Goal: Transaction & Acquisition: Purchase product/service

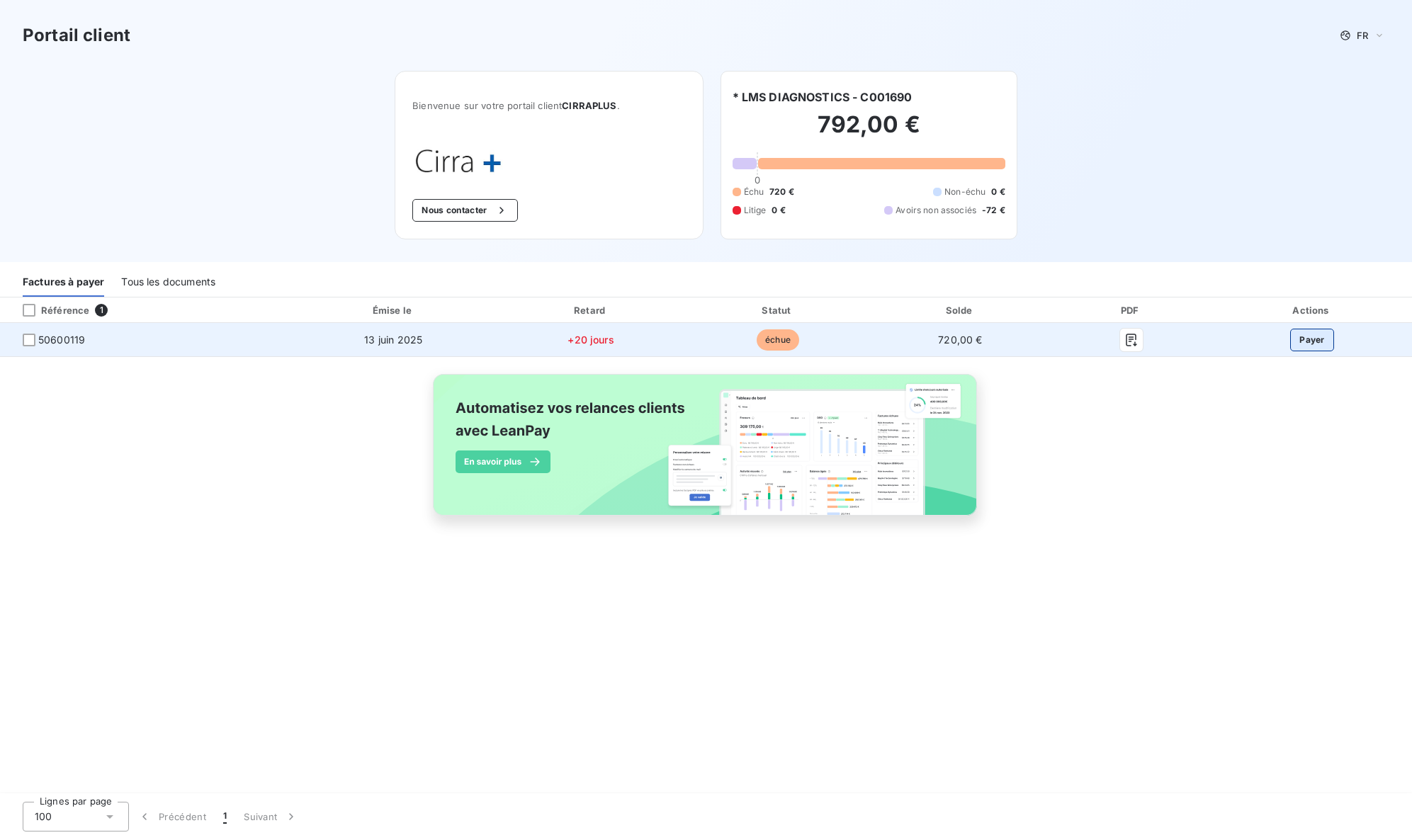
click at [1302, 337] on button "Payer" at bounding box center [1311, 339] width 44 height 22
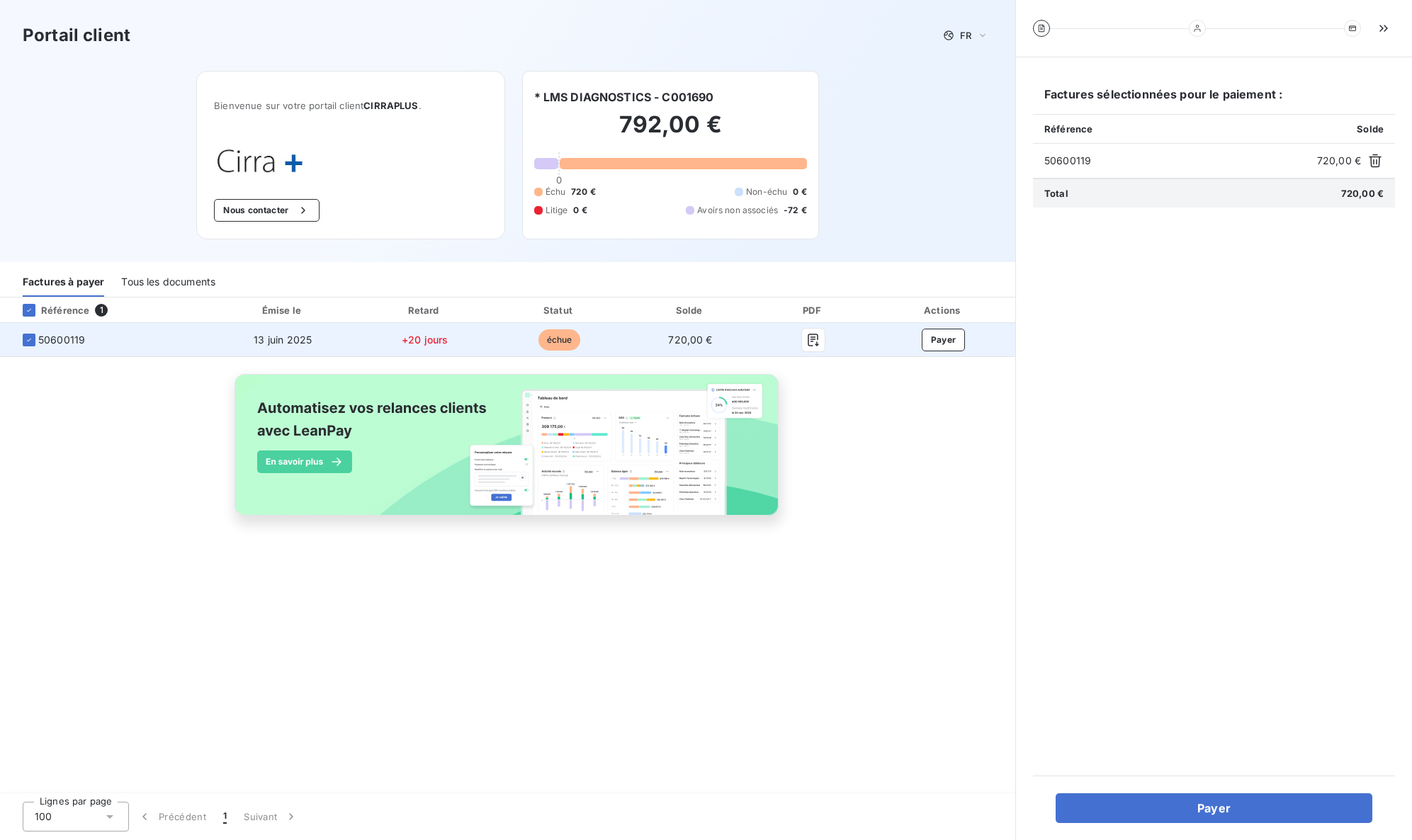
click at [423, 343] on span "+20 jours" at bounding box center [425, 339] width 46 height 12
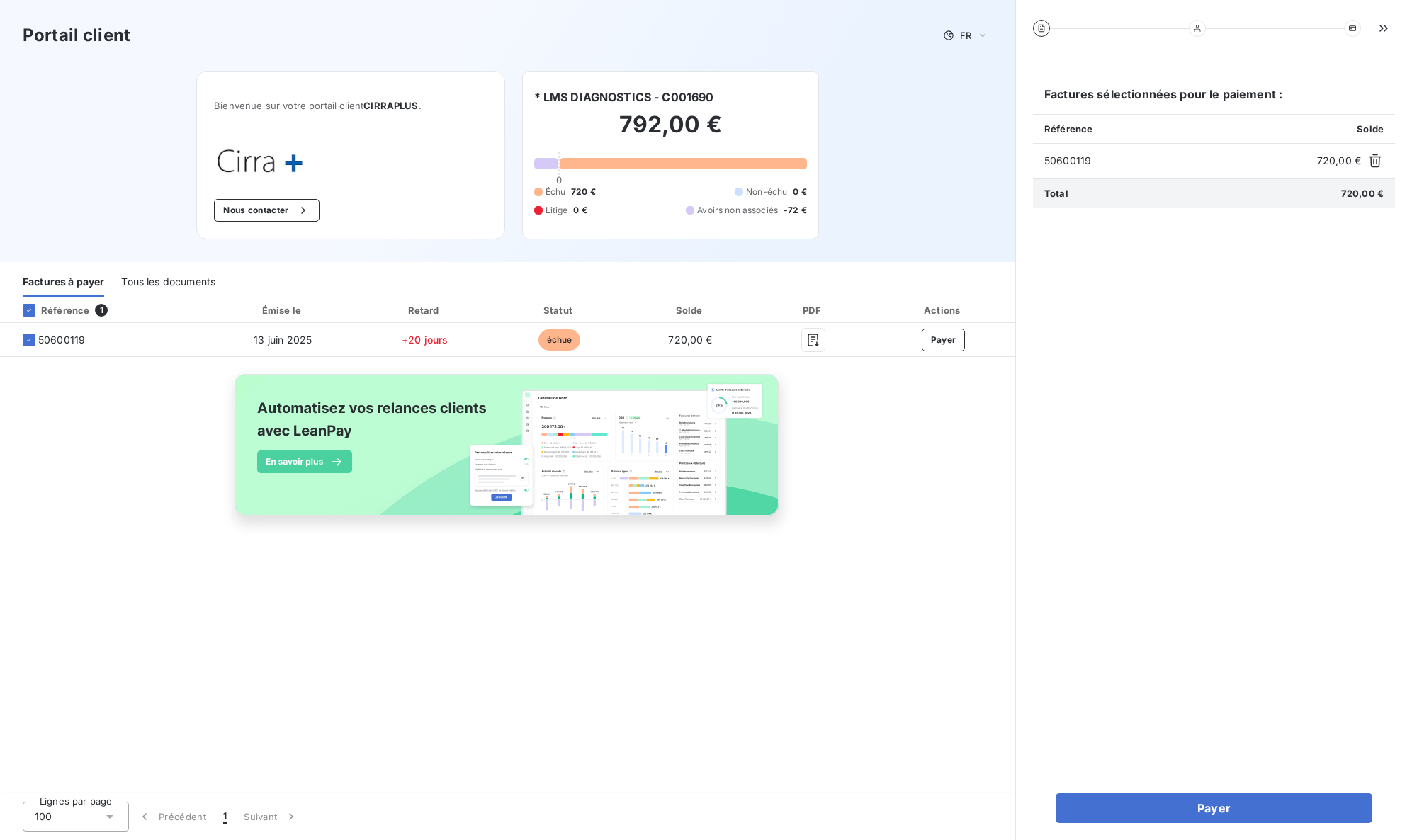
click at [160, 274] on div "Tous les documents" at bounding box center [167, 281] width 94 height 30
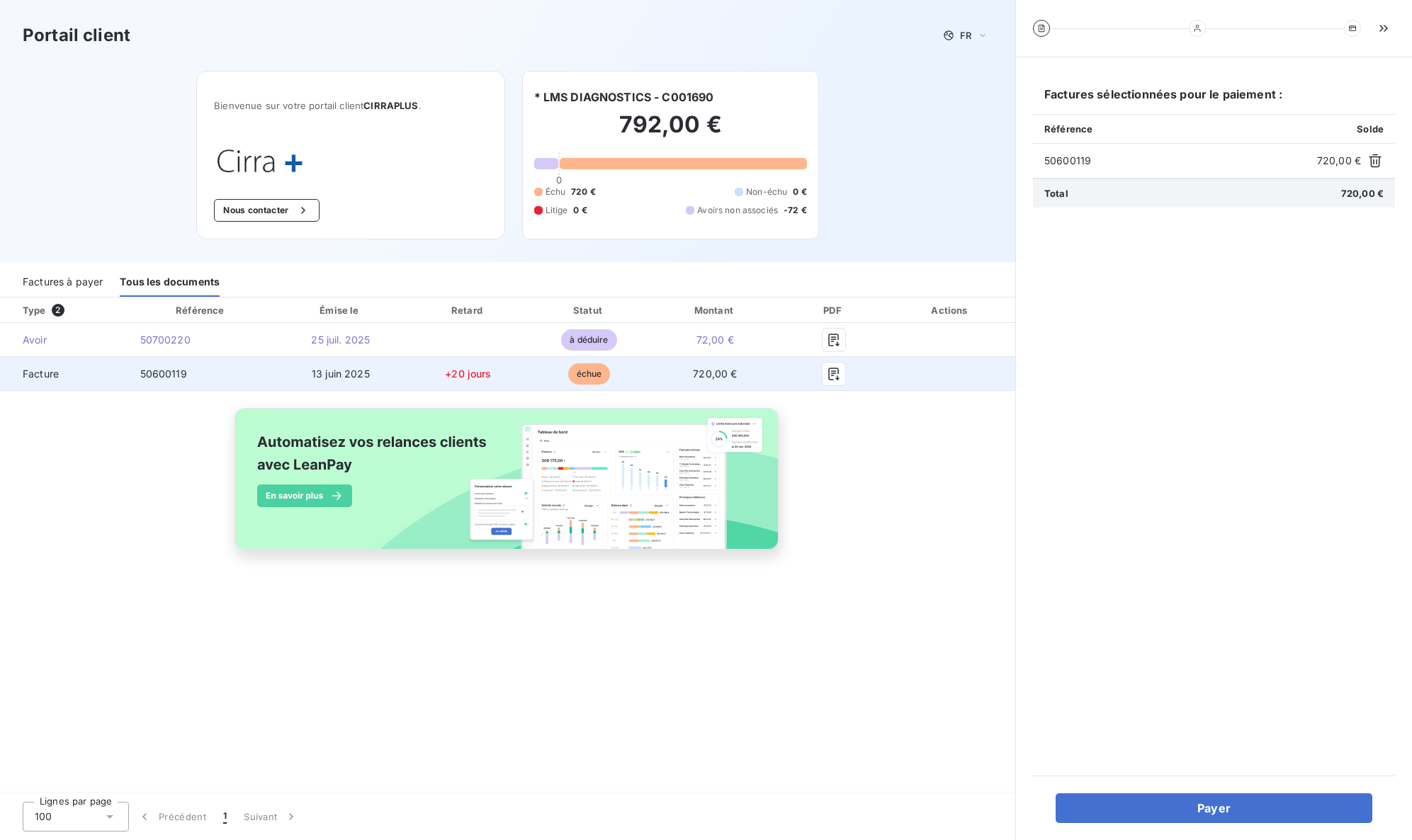
click at [41, 377] on span "Facture" at bounding box center [65, 373] width 106 height 14
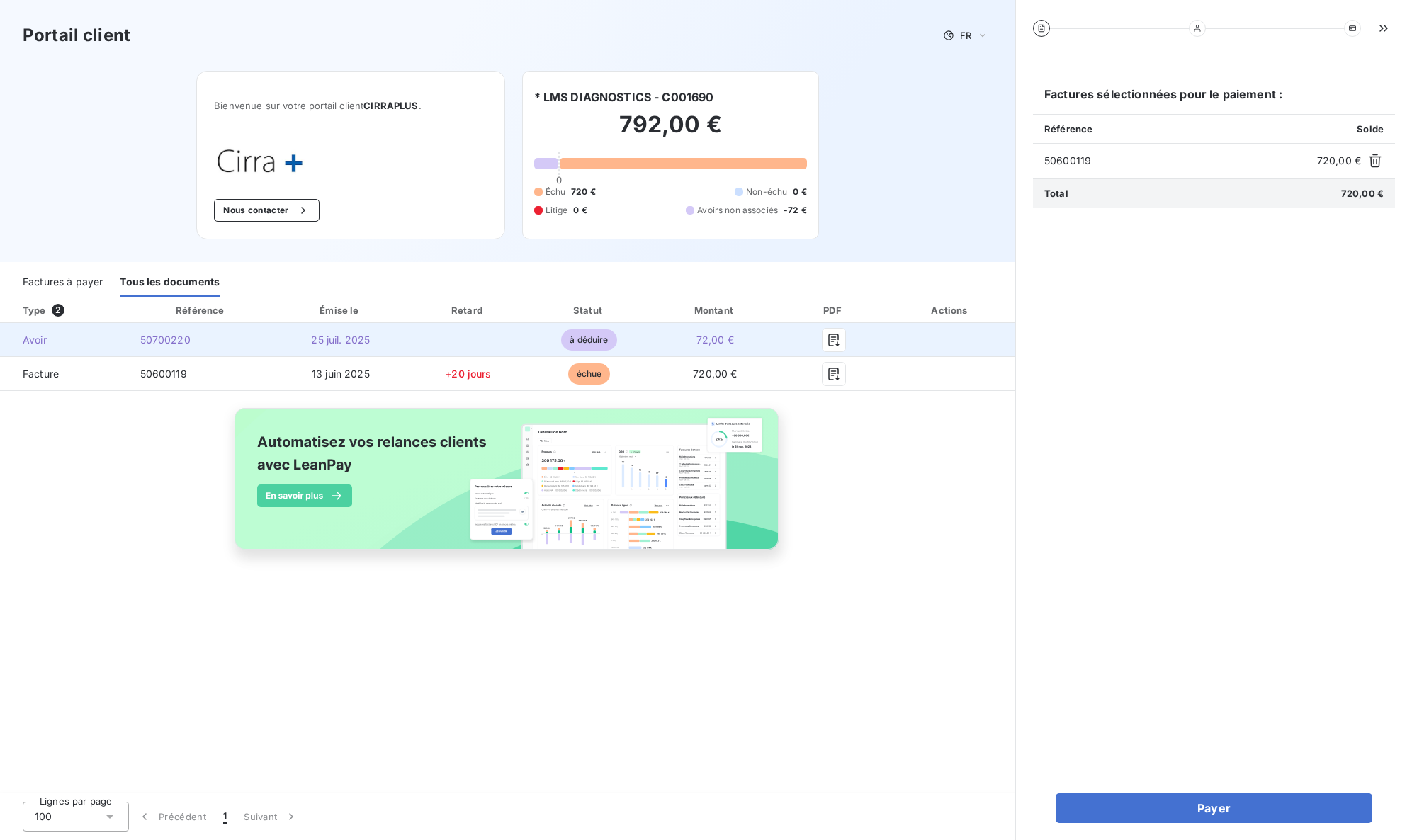
click at [600, 340] on span "à déduire" at bounding box center [588, 340] width 55 height 21
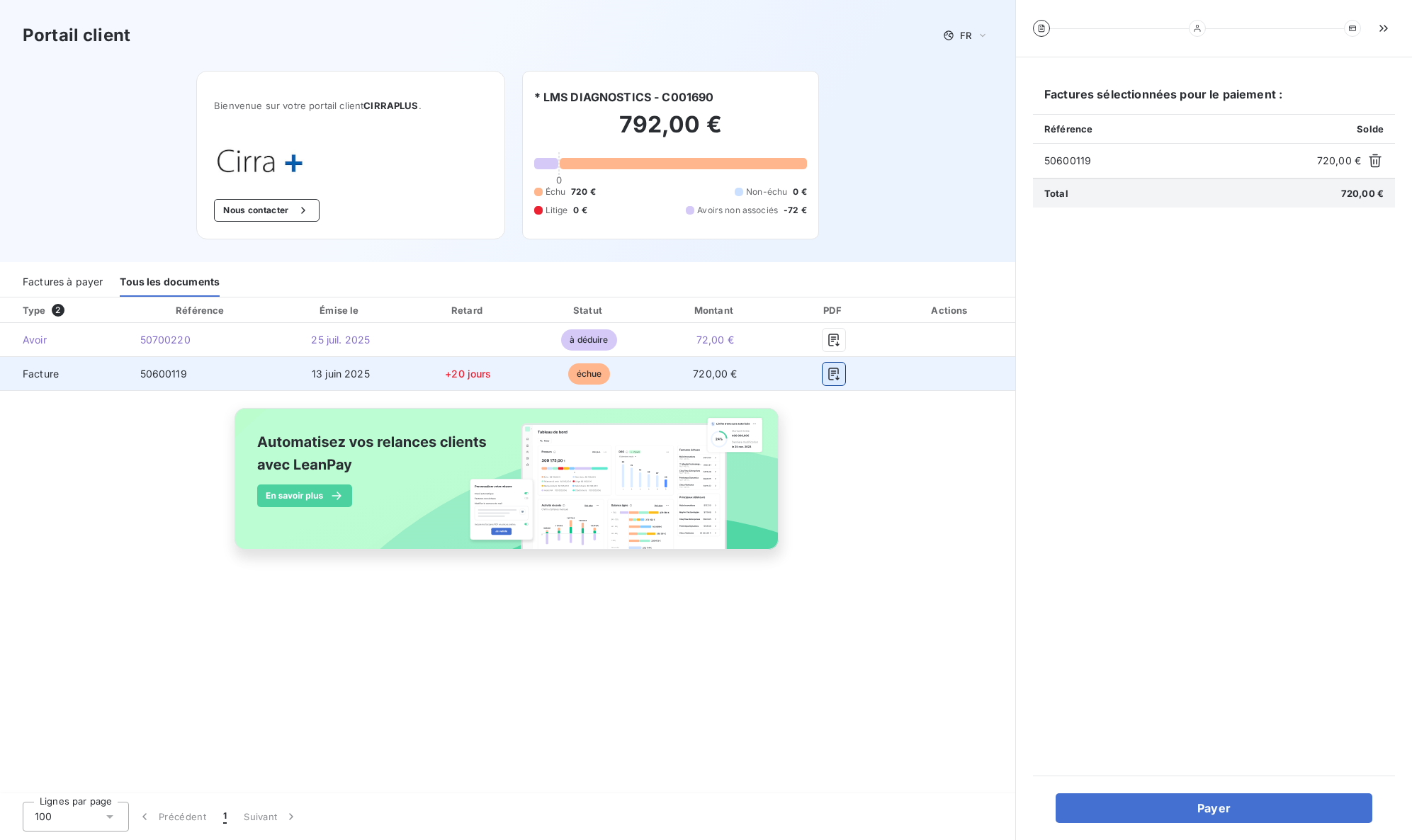
click at [830, 374] on icon "button" at bounding box center [834, 373] width 15 height 14
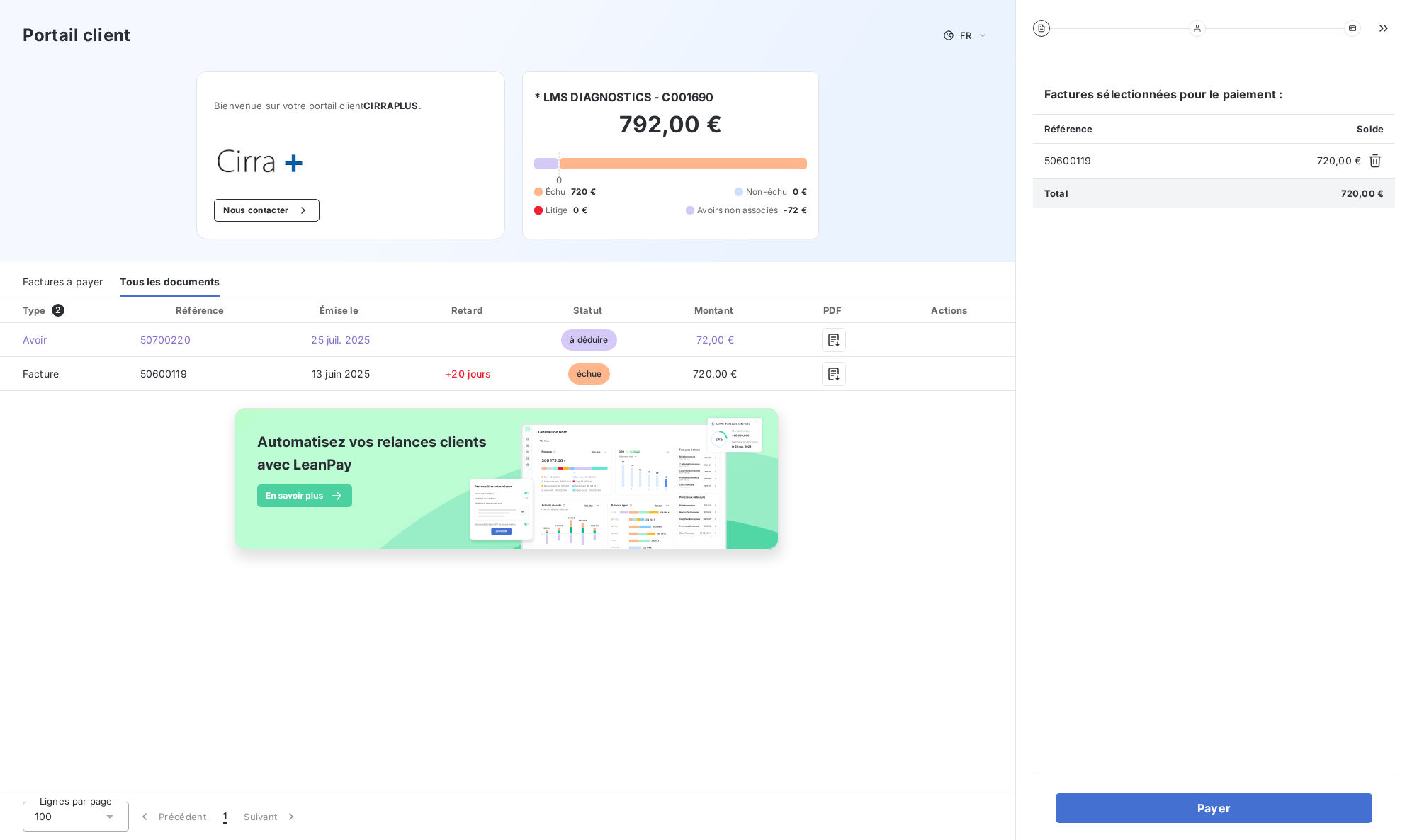
click at [1234, 458] on div "Factures sélectionnées pour le paiement : Référence Solde 50600119 720,00 € Tot…" at bounding box center [1214, 417] width 362 height 684
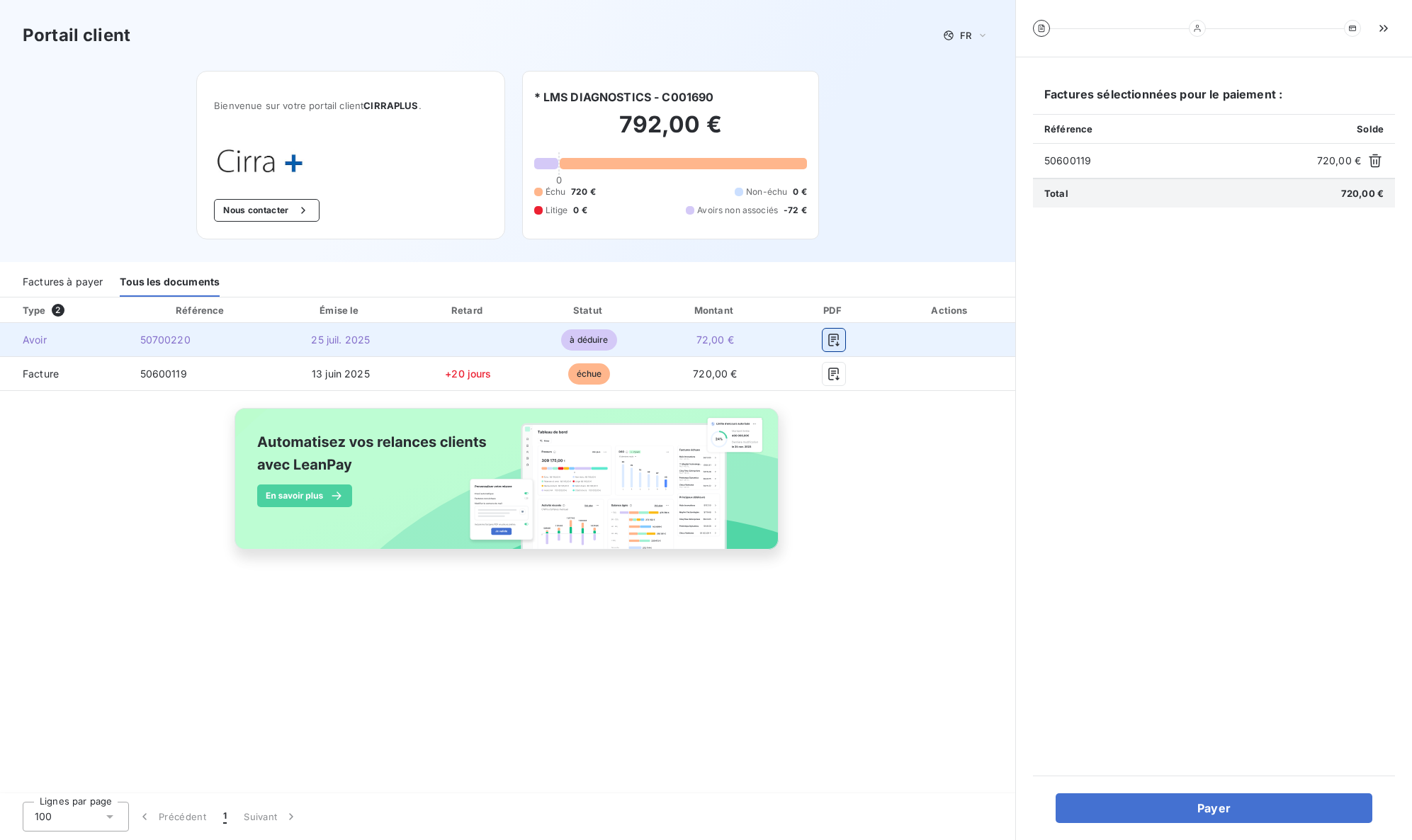
click at [835, 341] on icon "button" at bounding box center [834, 339] width 15 height 14
click at [829, 340] on icon "button" at bounding box center [833, 339] width 11 height 13
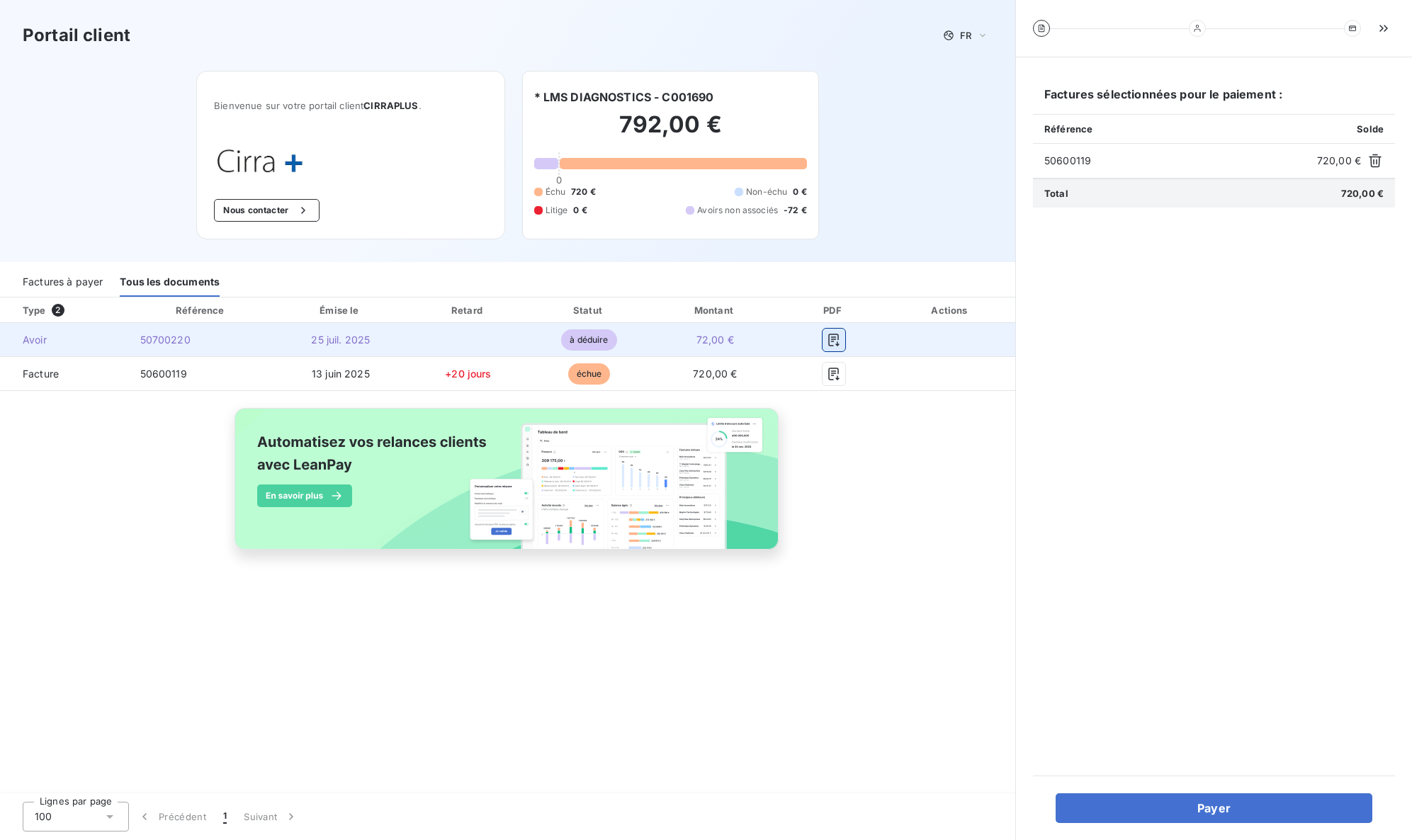
click at [829, 340] on icon "button" at bounding box center [833, 339] width 11 height 13
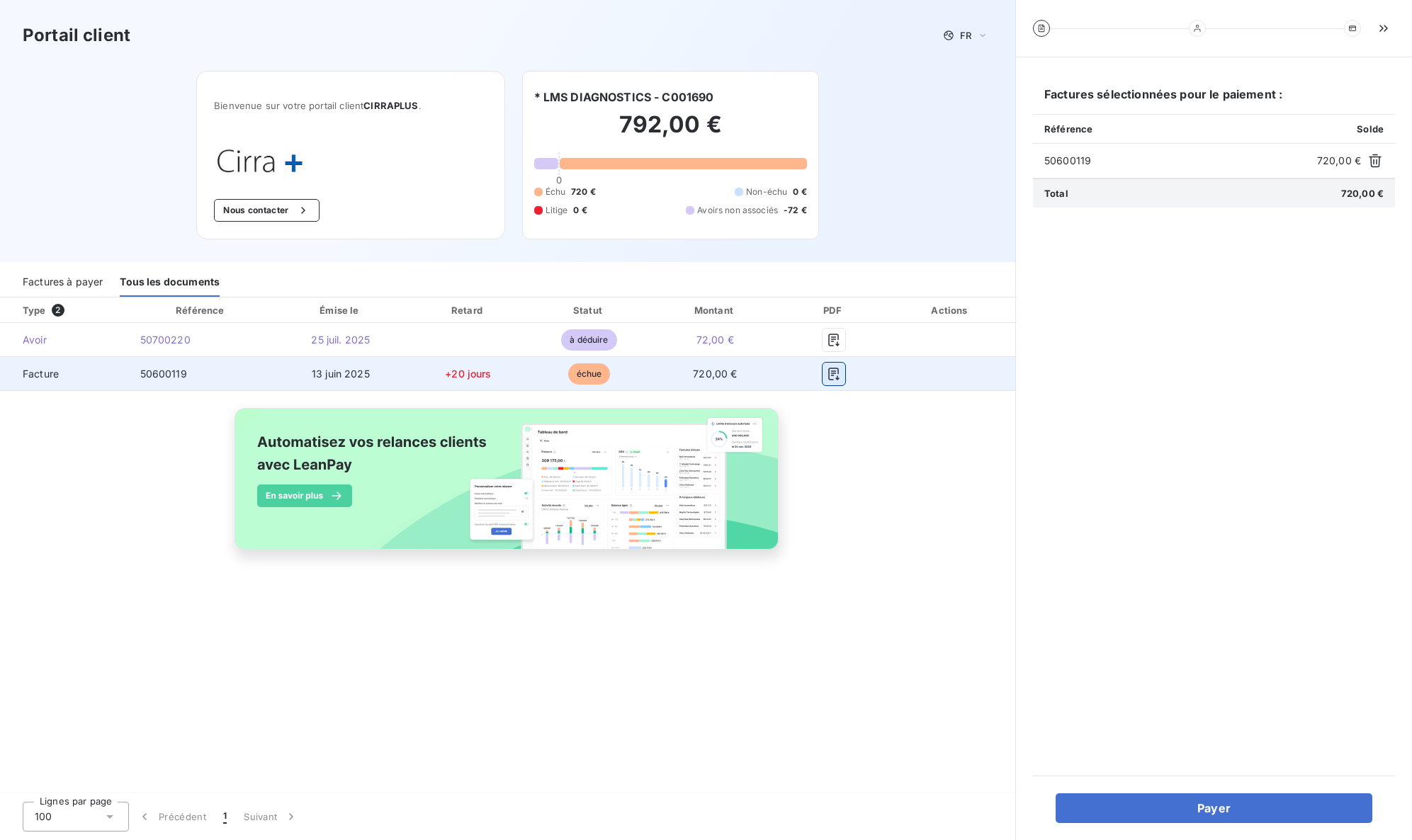
click at [825, 376] on button "button" at bounding box center [834, 373] width 22 height 22
